Goal: Task Accomplishment & Management: Use online tool/utility

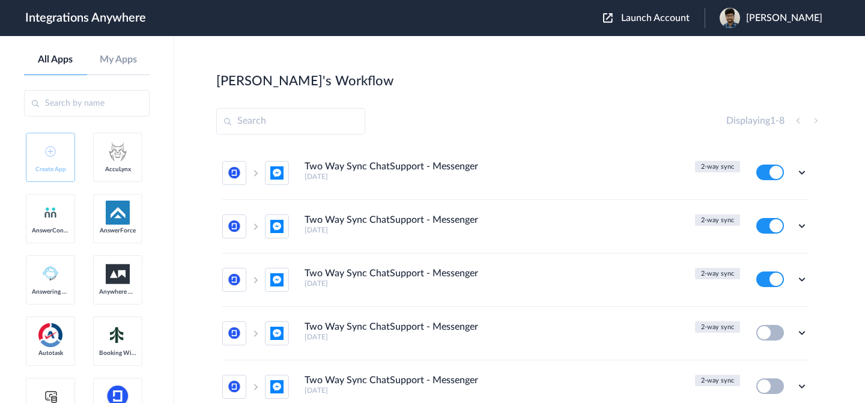
click at [653, 22] on span "Launch Account" at bounding box center [655, 18] width 68 height 10
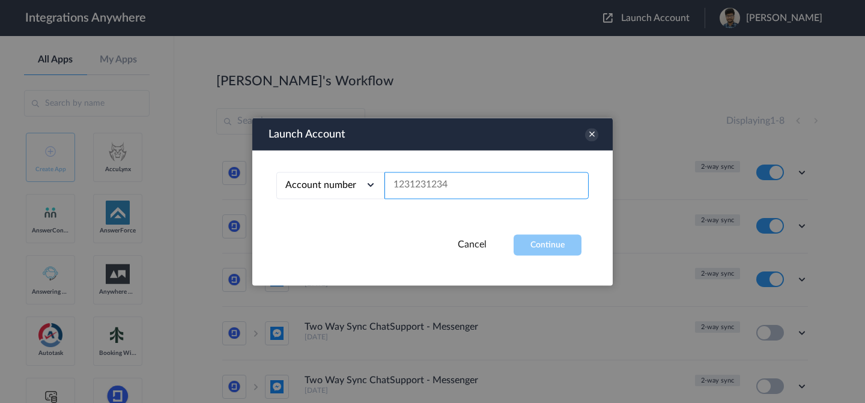
click at [434, 184] on input "text" at bounding box center [486, 185] width 204 height 27
paste input "8000227365"
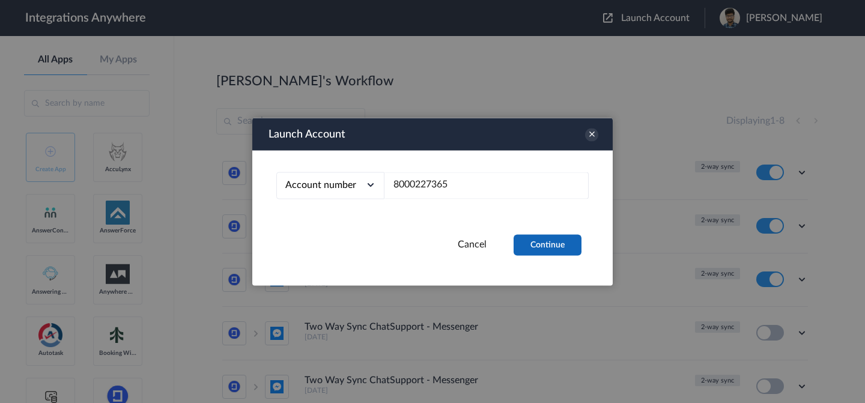
click at [548, 247] on button "Continue" at bounding box center [547, 244] width 68 height 21
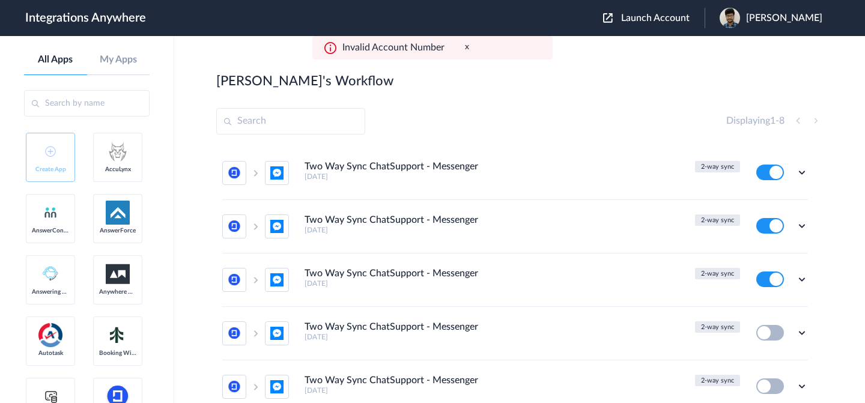
click at [661, 20] on span "Launch Account" at bounding box center [655, 18] width 68 height 10
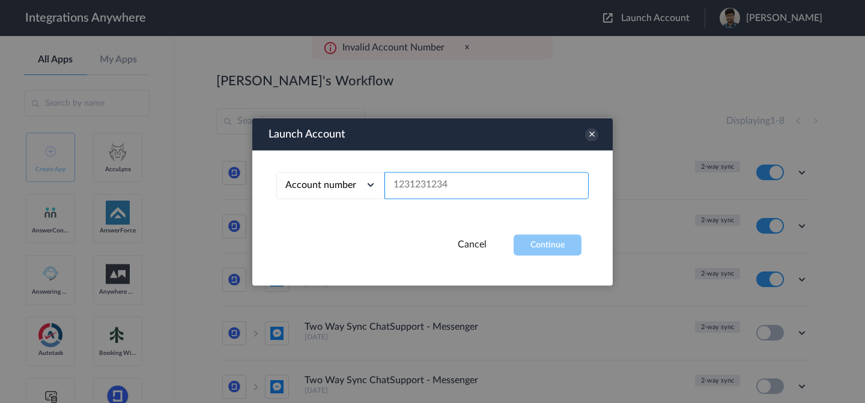
click at [454, 188] on input "text" at bounding box center [486, 185] width 204 height 27
paste input "362781465"
click at [395, 185] on input "362781465" at bounding box center [486, 185] width 204 height 27
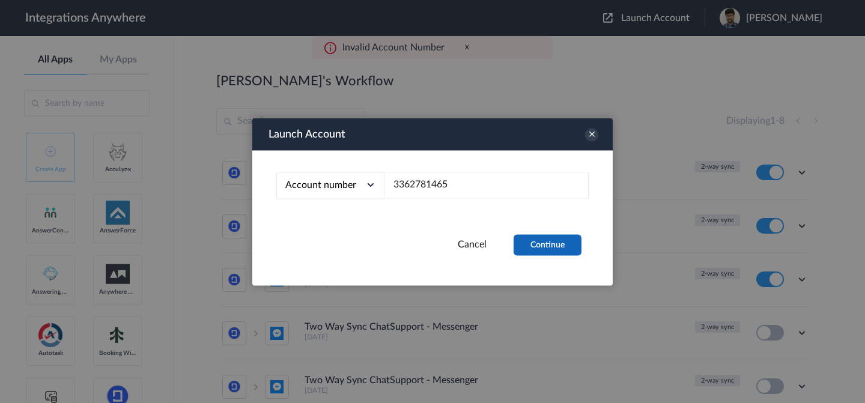
click at [540, 249] on button "Continue" at bounding box center [547, 244] width 68 height 21
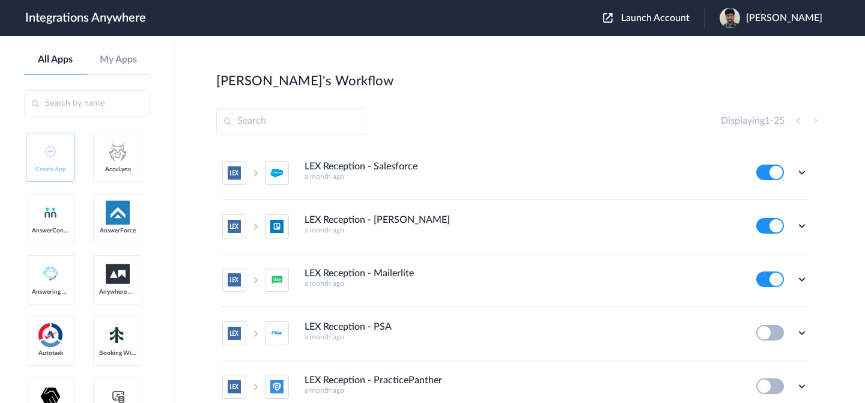
click at [632, 13] on span "Launch Account" at bounding box center [655, 18] width 68 height 10
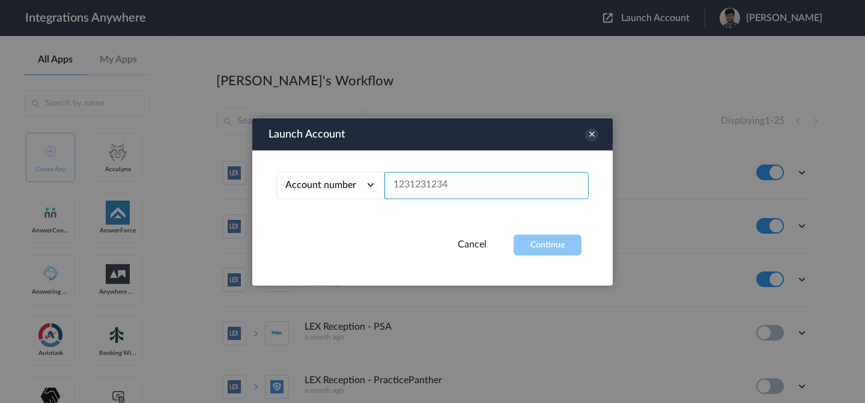
click at [409, 187] on input "text" at bounding box center [486, 185] width 204 height 27
paste input "2065775213"
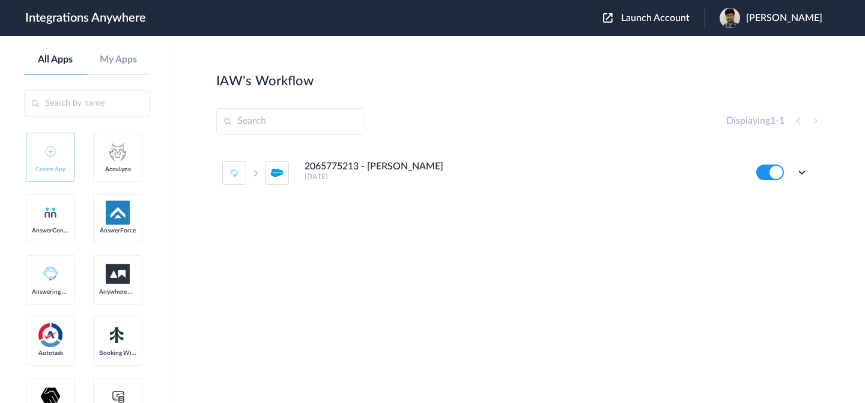
click at [641, 19] on span "Launch Account" at bounding box center [655, 18] width 68 height 10
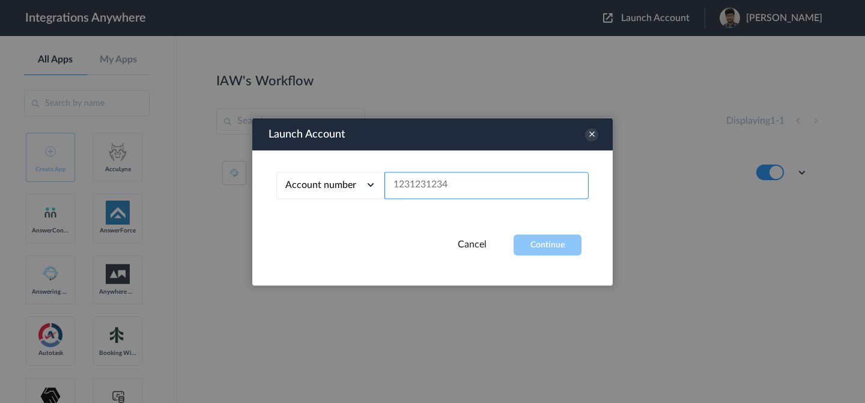
click at [438, 184] on input "text" at bounding box center [486, 185] width 204 height 27
paste input "2065775210"
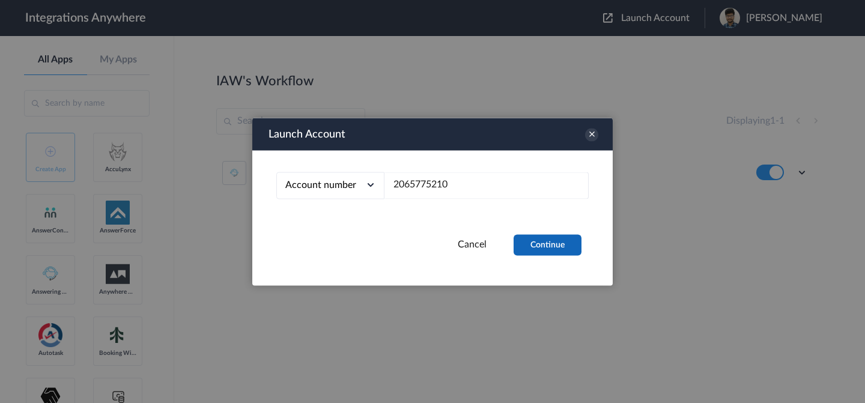
click at [543, 244] on button "Continue" at bounding box center [547, 244] width 68 height 21
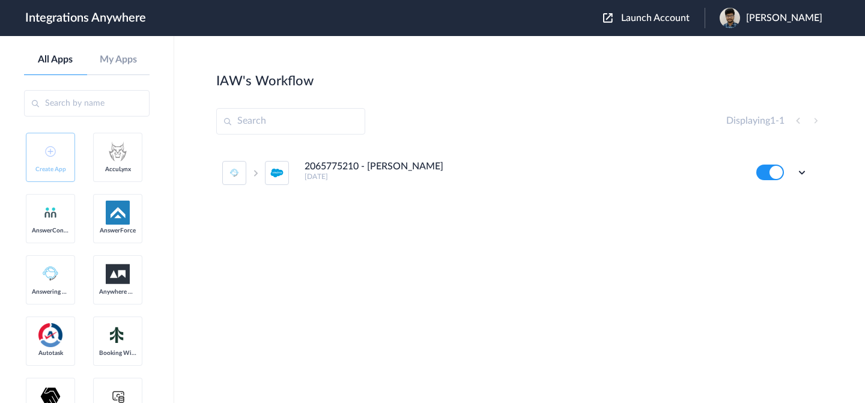
click at [309, 127] on input "text" at bounding box center [290, 121] width 149 height 26
click at [625, 19] on span "Launch Account" at bounding box center [655, 18] width 68 height 10
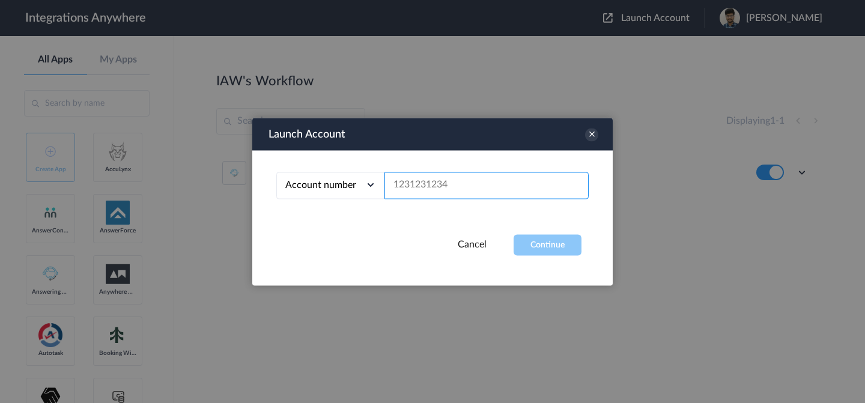
click at [419, 186] on input "text" at bounding box center [486, 185] width 204 height 27
paste input "2065775213"
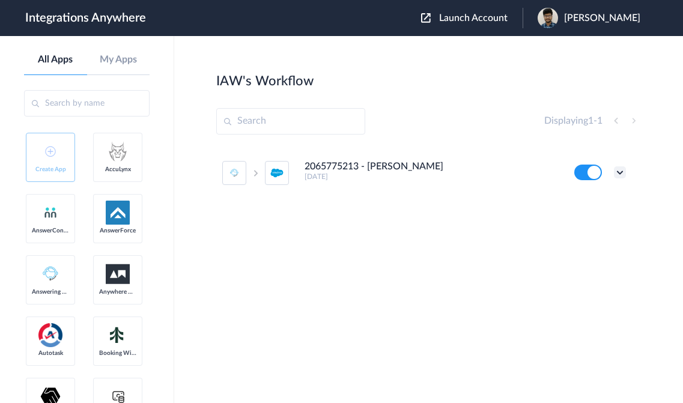
click at [621, 172] on icon at bounding box center [620, 172] width 12 height 12
click at [596, 226] on link "Task history" at bounding box center [586, 222] width 58 height 8
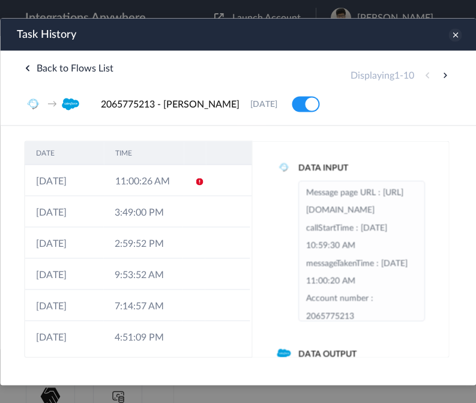
click at [459, 31] on icon at bounding box center [455, 34] width 13 height 13
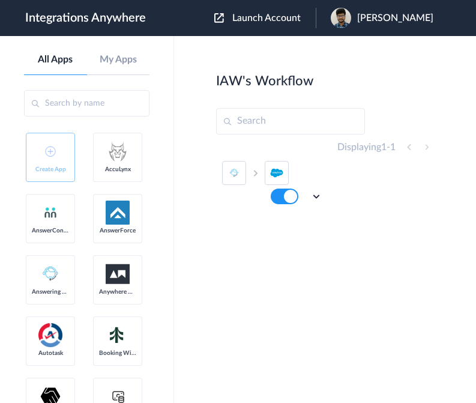
click at [279, 20] on span "Launch Account" at bounding box center [266, 18] width 68 height 10
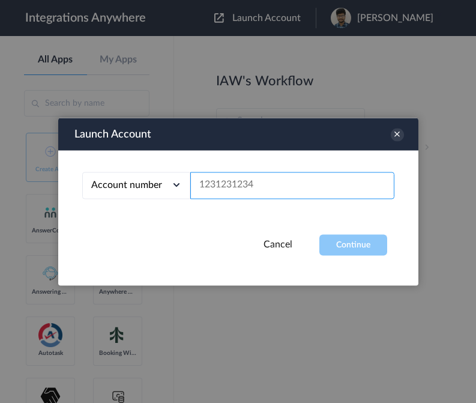
click at [250, 173] on input "text" at bounding box center [292, 185] width 204 height 27
paste input "322f07b4-e2d2-402a-b10d-db21feec8e18"
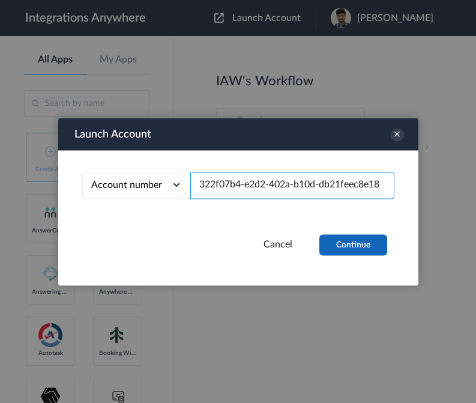
type input "322f07b4-e2d2-402a-b10d-db21feec8e18"
click at [356, 248] on button "Continue" at bounding box center [353, 244] width 68 height 21
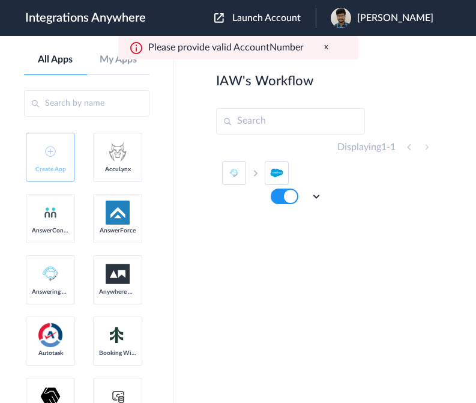
click at [289, 15] on span "Launch Account" at bounding box center [266, 18] width 68 height 10
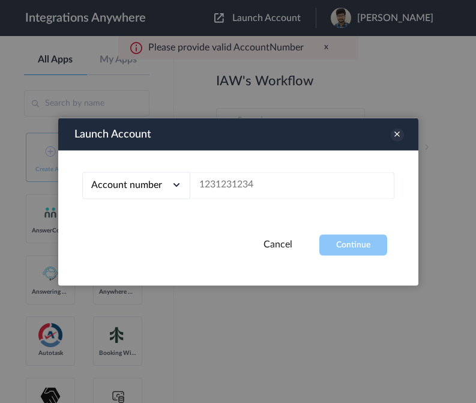
click at [398, 133] on icon at bounding box center [397, 134] width 13 height 13
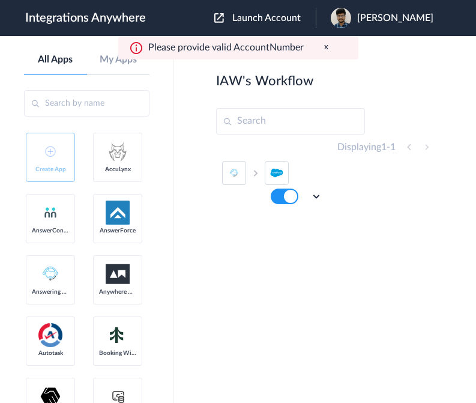
click at [416, 257] on section "IAW's Workflow Create Displaying 1 - 1 2065775213 - [PERSON_NAME] [DATE] Edit T…" at bounding box center [325, 255] width 218 height 367
click at [324, 47] on button "x" at bounding box center [326, 47] width 4 height 10
